Goal: Information Seeking & Learning: Learn about a topic

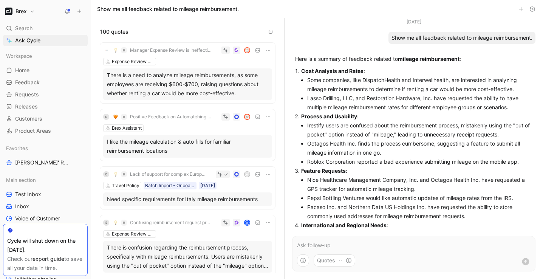
click at [168, 176] on span "Lack of support for complex European per diem calculations" at bounding box center [168, 174] width 76 height 6
click at [133, 199] on div "Need specific requirements for Italy mileage reimbursements" at bounding box center [187, 199] width 161 height 9
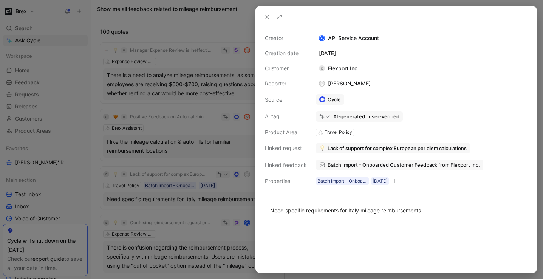
click at [266, 18] on use at bounding box center [267, 16] width 3 height 3
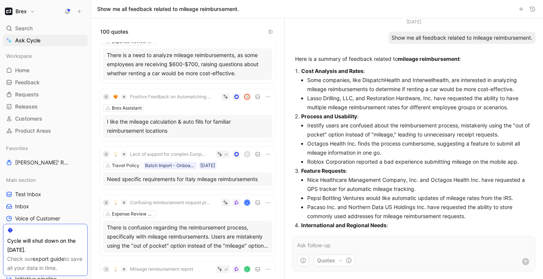
scroll to position [26, 0]
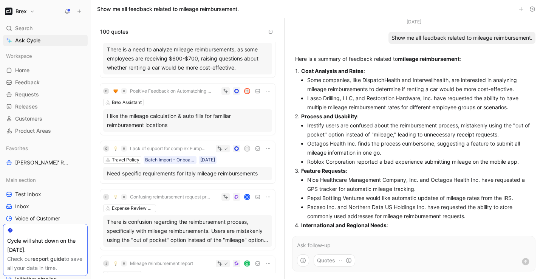
click at [165, 174] on div "Need specific requirements for Italy mileage reimbursements" at bounding box center [187, 173] width 161 height 9
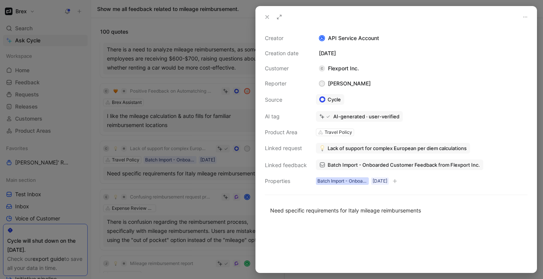
click at [349, 182] on div "Batch Import - Onboarded Customer" at bounding box center [342, 181] width 50 height 8
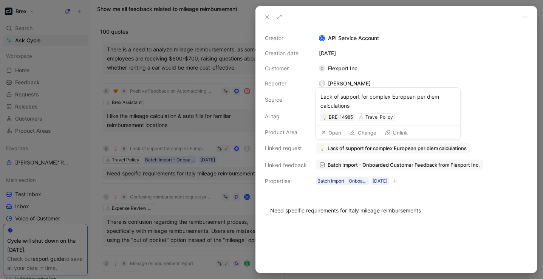
click at [337, 133] on button "Open" at bounding box center [330, 132] width 27 height 11
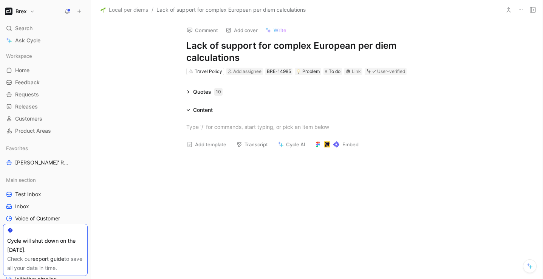
click at [188, 93] on icon at bounding box center [188, 92] width 4 height 4
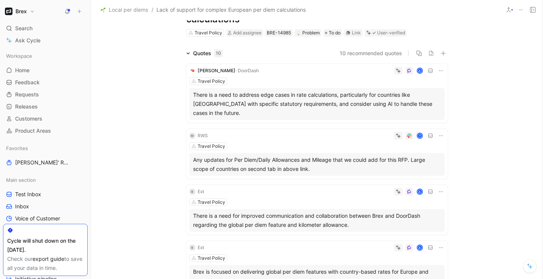
scroll to position [39, 0]
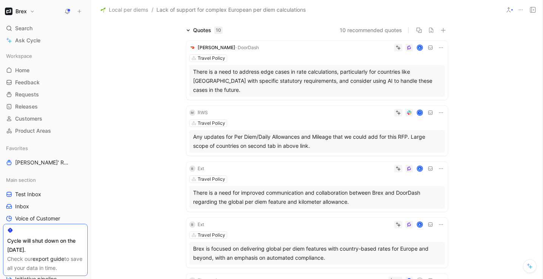
scroll to position [0, 0]
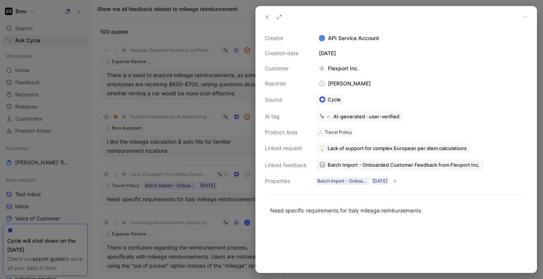
click at [490, 31] on div "Creator A API Service Account Creation date [DATE] Customer C Flexport Inc. Rep…" at bounding box center [396, 150] width 281 height 245
click at [271, 19] on button at bounding box center [267, 17] width 11 height 11
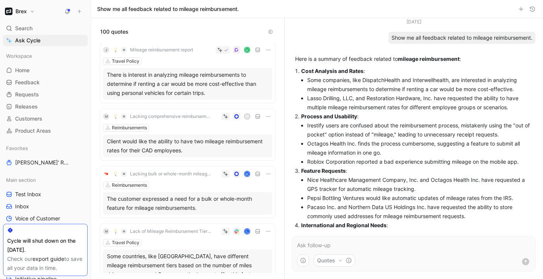
scroll to position [233, 0]
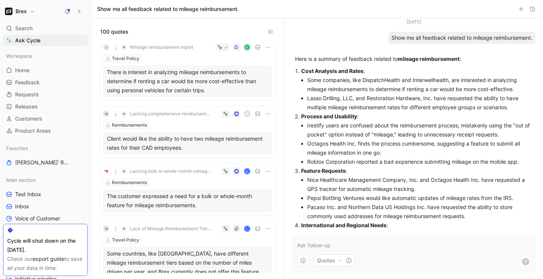
click at [167, 142] on div "Client would like the ability to have two mileage reimbursement rates for their…" at bounding box center [187, 143] width 161 height 18
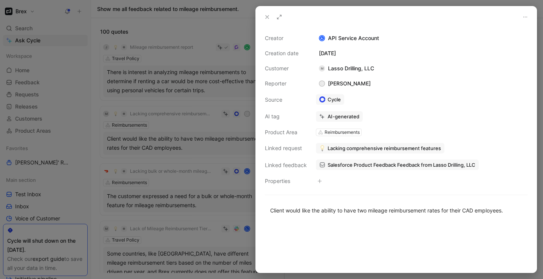
drag, startPoint x: 373, startPoint y: 68, endPoint x: 328, endPoint y: 69, distance: 45.7
click at [328, 69] on div "M Lasso Drilling, LLC" at bounding box center [346, 68] width 61 height 9
copy div "Lasso Drilling, LLC"
click at [522, 15] on icon at bounding box center [525, 17] width 6 height 6
click at [264, 16] on icon at bounding box center [267, 17] width 6 height 6
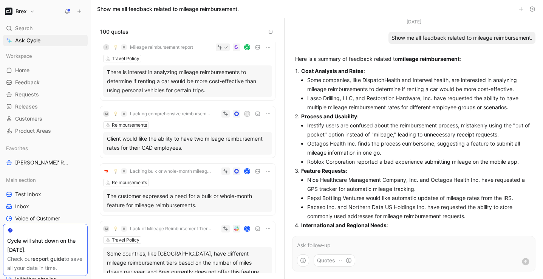
click at [268, 115] on icon at bounding box center [268, 114] width 6 height 6
click at [143, 141] on div "Client would like the ability to have two mileage reimbursement rates for their…" at bounding box center [187, 143] width 161 height 18
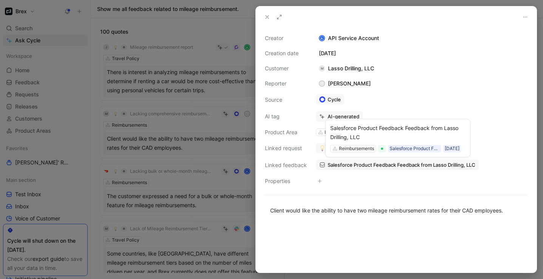
click at [345, 165] on span "Salesforce Product Feedback Feedback from Lasso Drilling, LLC" at bounding box center [402, 164] width 148 height 7
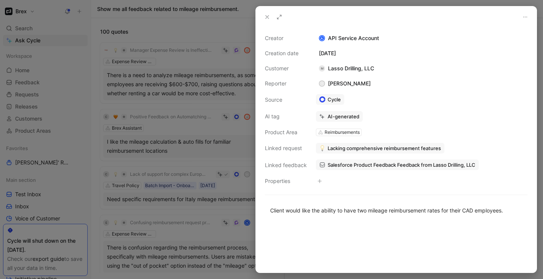
click at [191, 118] on div at bounding box center [271, 139] width 543 height 279
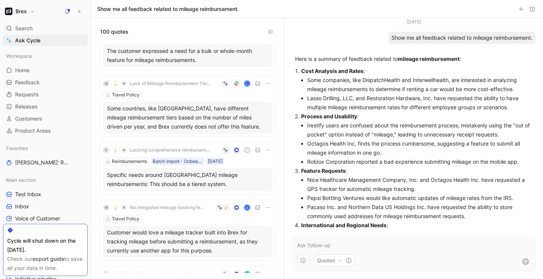
scroll to position [353, 0]
click at [168, 118] on div "Some countries, like [GEOGRAPHIC_DATA], have different mileage reimbursement ti…" at bounding box center [187, 118] width 161 height 27
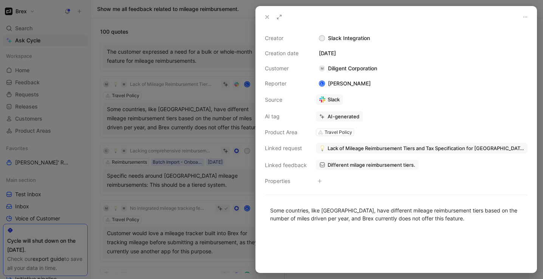
click at [335, 100] on link "Slack" at bounding box center [329, 99] width 27 height 11
click at [266, 18] on use at bounding box center [267, 16] width 3 height 3
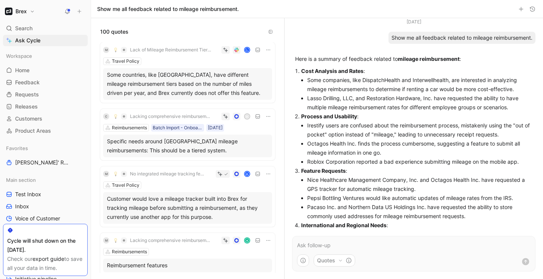
scroll to position [385, 0]
click at [179, 146] on div "Specific needs around [GEOGRAPHIC_DATA] mileage reimbursements: This should be …" at bounding box center [187, 145] width 161 height 18
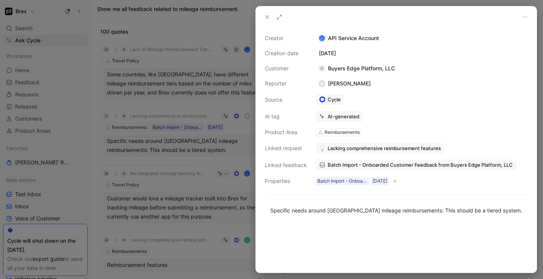
drag, startPoint x: 396, startPoint y: 69, endPoint x: 397, endPoint y: 74, distance: 5.1
click at [397, 74] on div "Creator A API Service Account Creation date [DATE] Customer C Buyers Edge Platf…" at bounding box center [396, 110] width 263 height 152
copy div "Buyers Edge Platform, LLC"
click at [195, 174] on div at bounding box center [271, 139] width 543 height 279
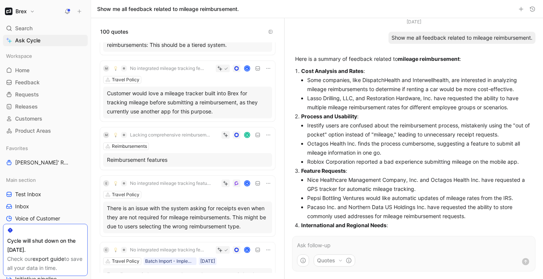
scroll to position [475, 0]
click at [198, 105] on div "Customer would love a mileage tracker built into Brex for tracking mileage befo…" at bounding box center [187, 101] width 161 height 27
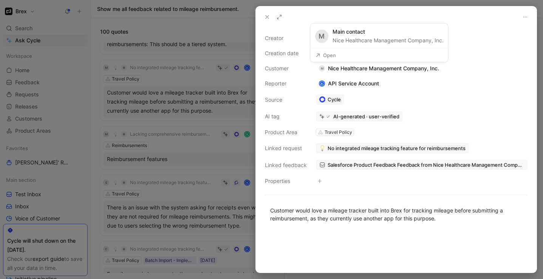
drag, startPoint x: 443, startPoint y: 68, endPoint x: 439, endPoint y: 70, distance: 4.6
click at [439, 70] on div "Creator A API Service Account Creation date [DATE] Customer M Nice Healthcare M…" at bounding box center [396, 110] width 263 height 152
click at [266, 15] on icon at bounding box center [267, 17] width 6 height 6
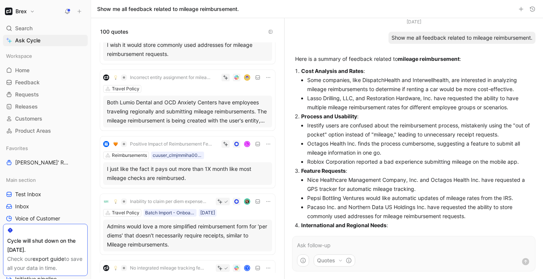
scroll to position [750, 0]
click at [198, 115] on div "Both Lumio Dental and OCD Anxiety Centers have employees traveling regionally a…" at bounding box center [187, 110] width 161 height 27
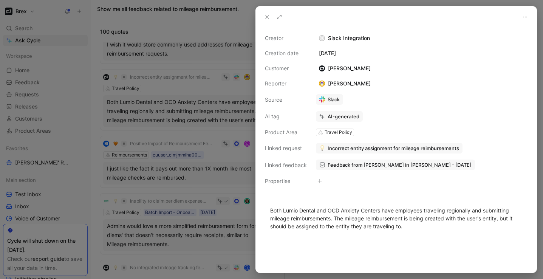
click at [268, 18] on icon at bounding box center [267, 17] width 6 height 6
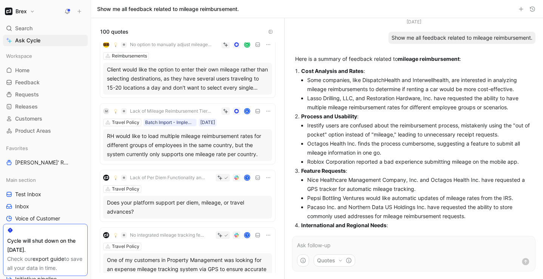
scroll to position [1576, 0]
click at [192, 142] on div "RH would like to load multiple mileage reimbursement rates for different groups…" at bounding box center [187, 146] width 161 height 27
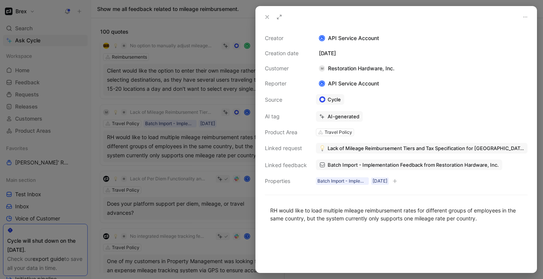
click at [197, 182] on div at bounding box center [271, 139] width 543 height 279
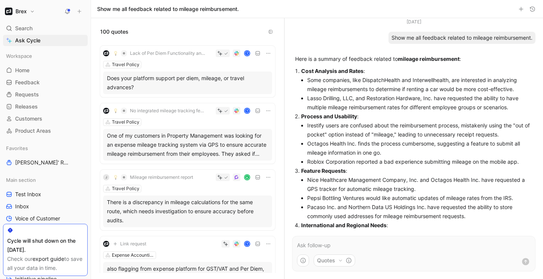
scroll to position [1696, 0]
click at [154, 135] on div "One of my customers in Property Management was looking for an expense mileage t…" at bounding box center [187, 144] width 161 height 27
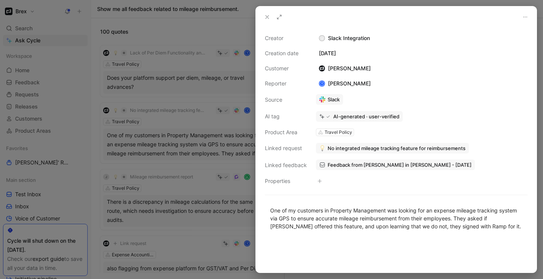
click at [266, 18] on use at bounding box center [267, 16] width 3 height 3
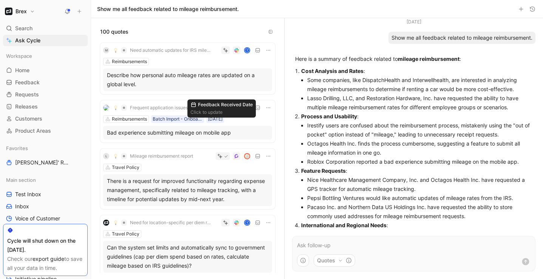
scroll to position [2682, 0]
